Goal: Transaction & Acquisition: Purchase product/service

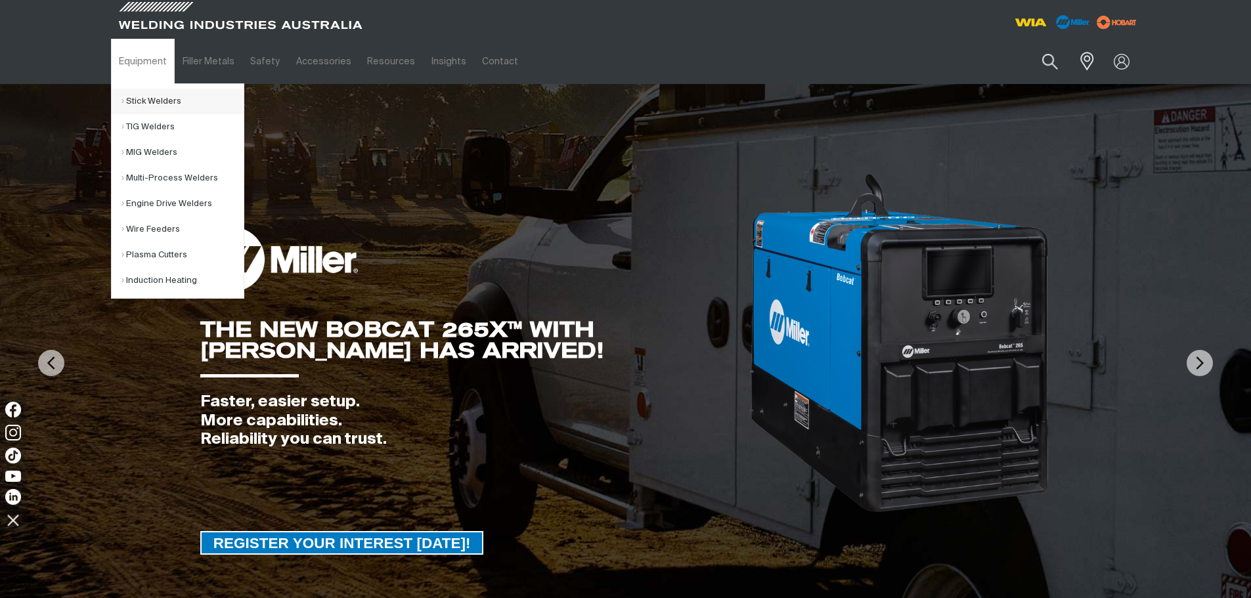
click at [142, 100] on link "Stick Welders" at bounding box center [182, 102] width 122 height 26
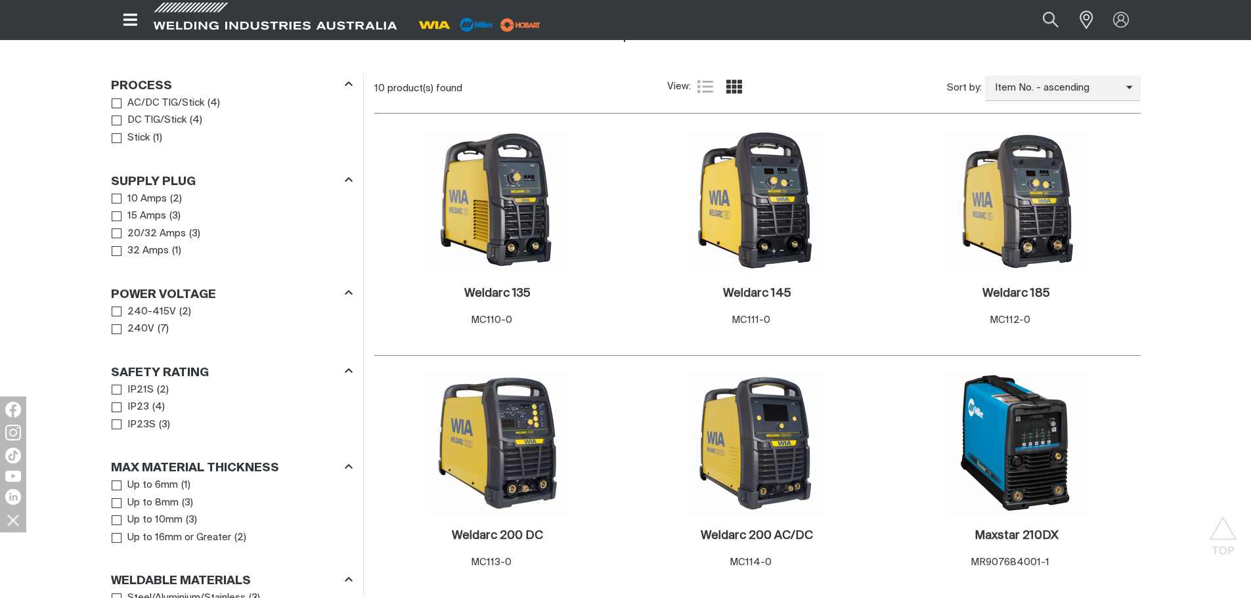
scroll to position [525, 0]
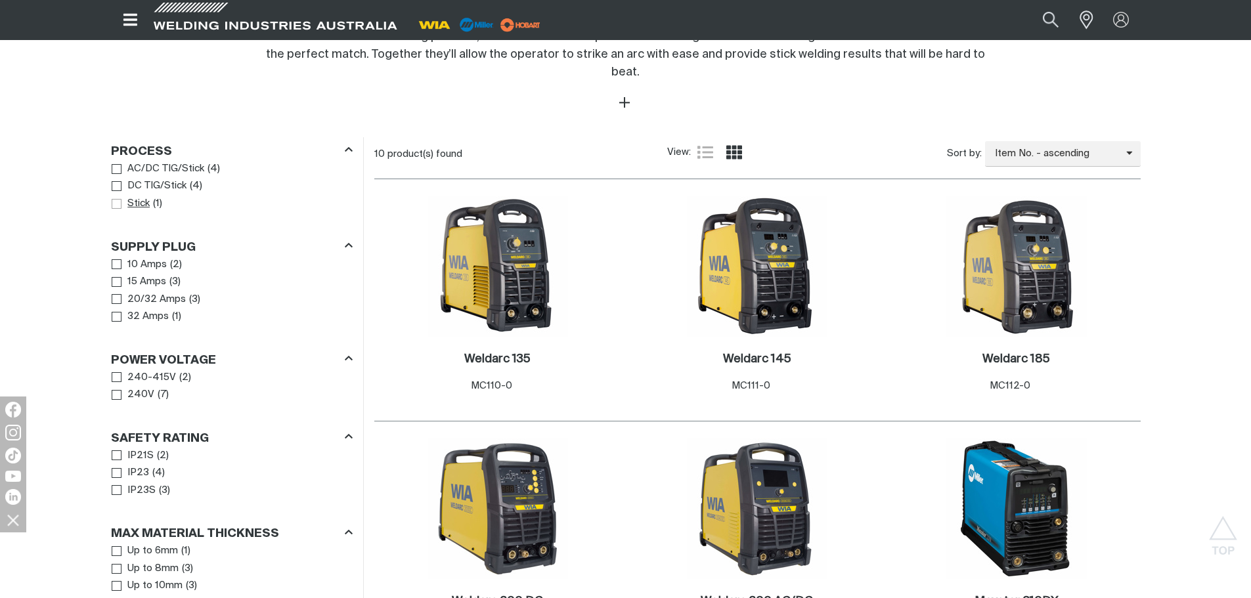
click at [120, 199] on span "Process" at bounding box center [117, 204] width 10 height 10
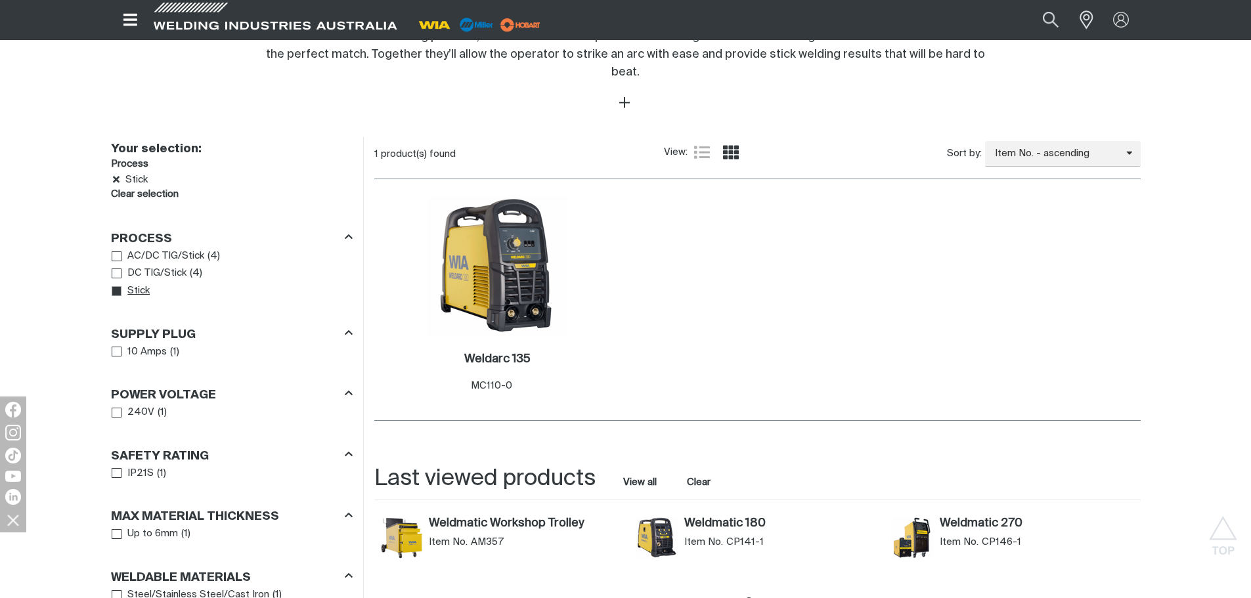
click at [114, 287] on icon "Process" at bounding box center [117, 292] width 10 height 10
